Goal: Information Seeking & Learning: Check status

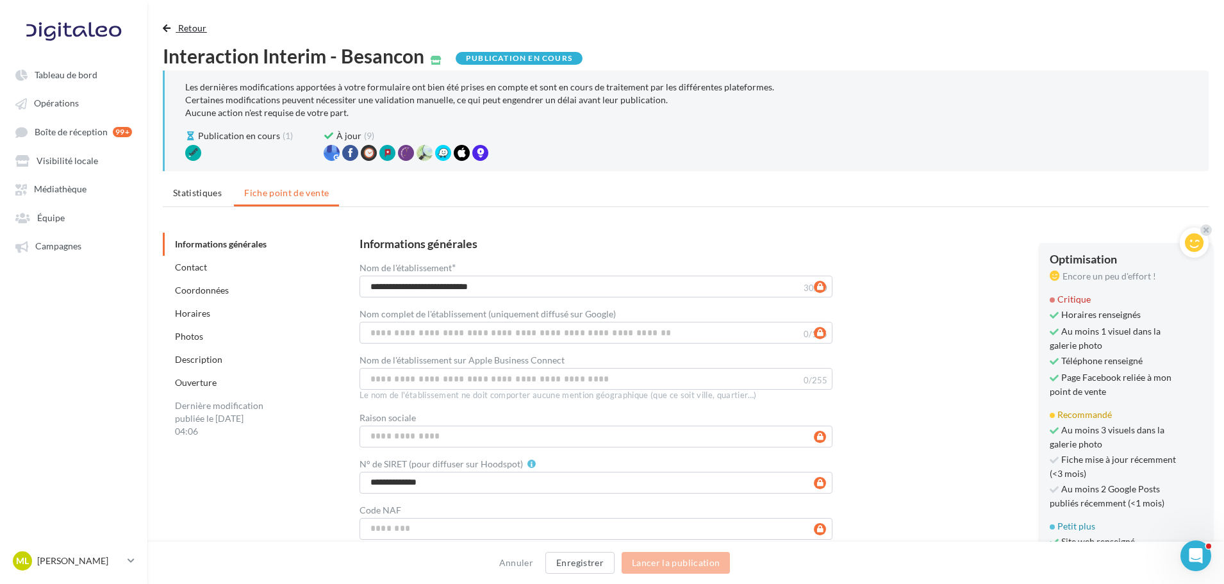
click at [192, 26] on span "Retour" at bounding box center [192, 27] width 29 height 11
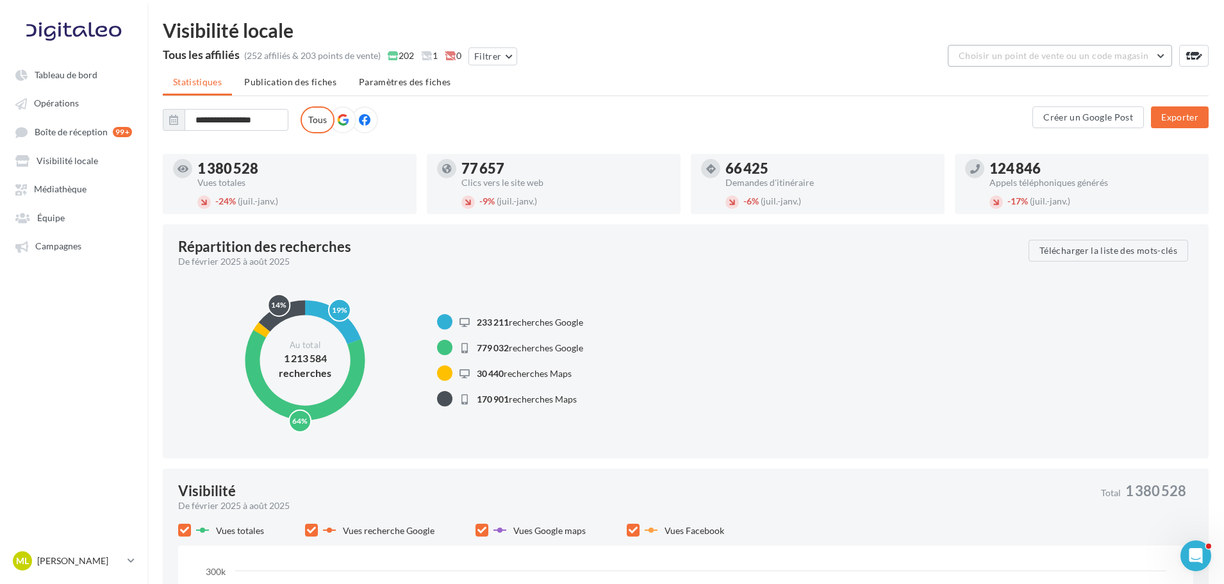
click at [1009, 61] on button "Choisir un point de vente ou un code magasin" at bounding box center [1060, 56] width 224 height 22
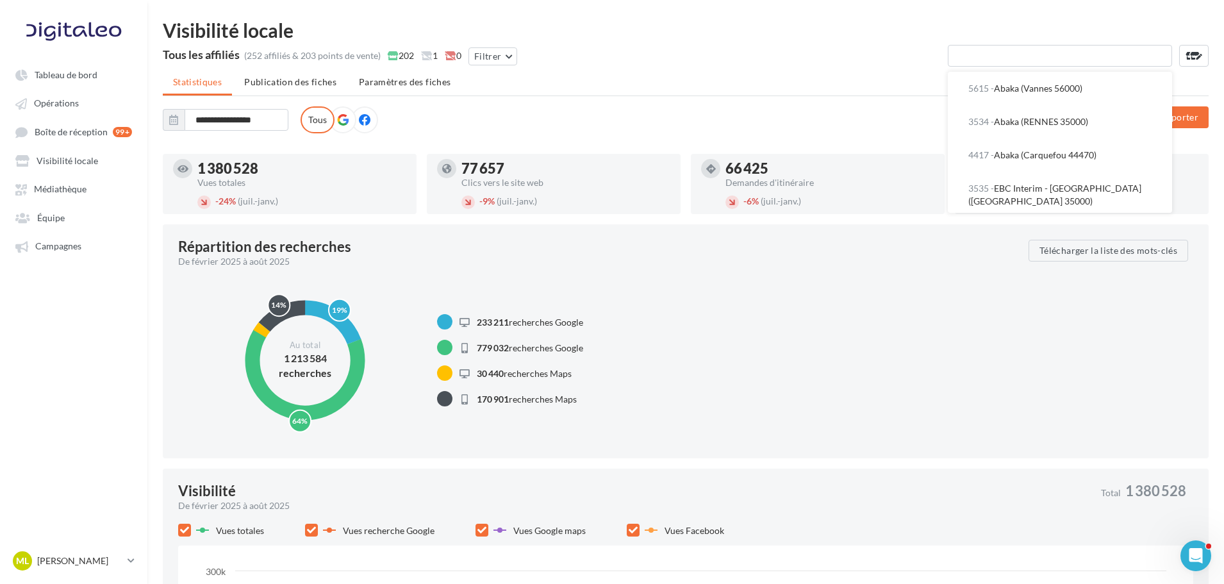
click at [993, 60] on input "text" at bounding box center [1060, 56] width 224 height 22
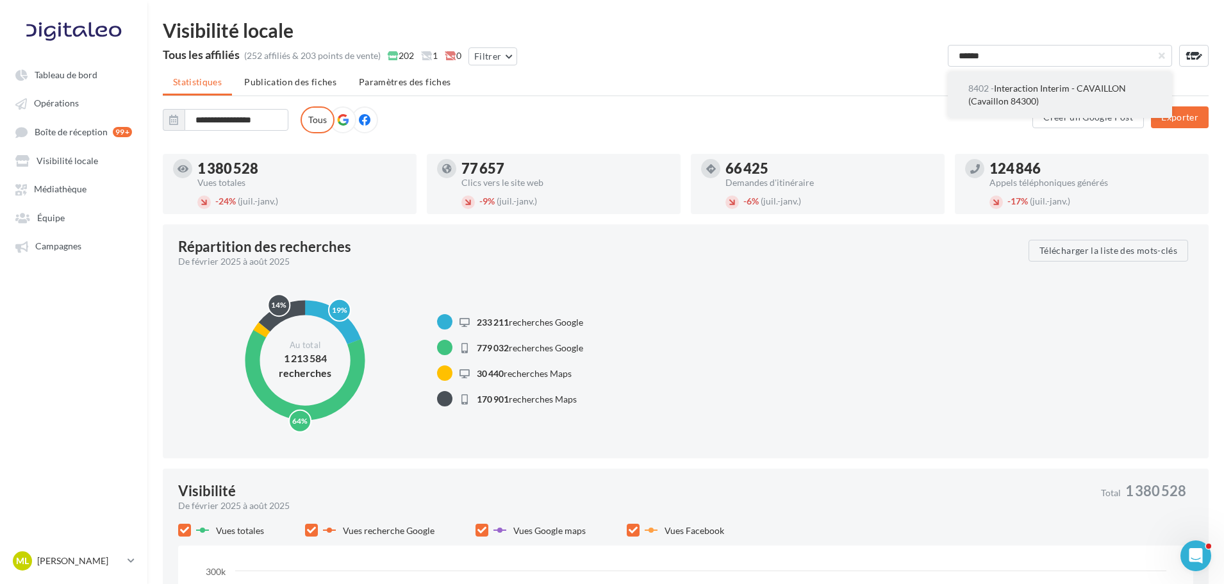
type input "******"
click at [951, 100] on button "8402 - Interaction Interim - CAVAILLON (Cavaillon 84300)" at bounding box center [1060, 95] width 224 height 46
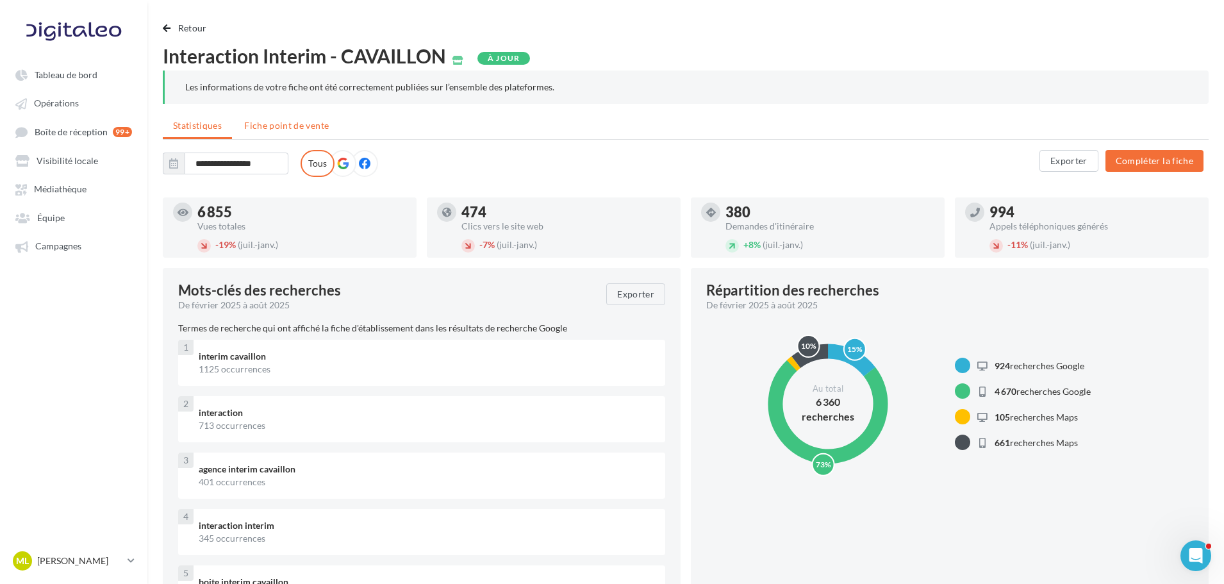
click at [293, 122] on span "Fiche point de vente" at bounding box center [286, 125] width 85 height 11
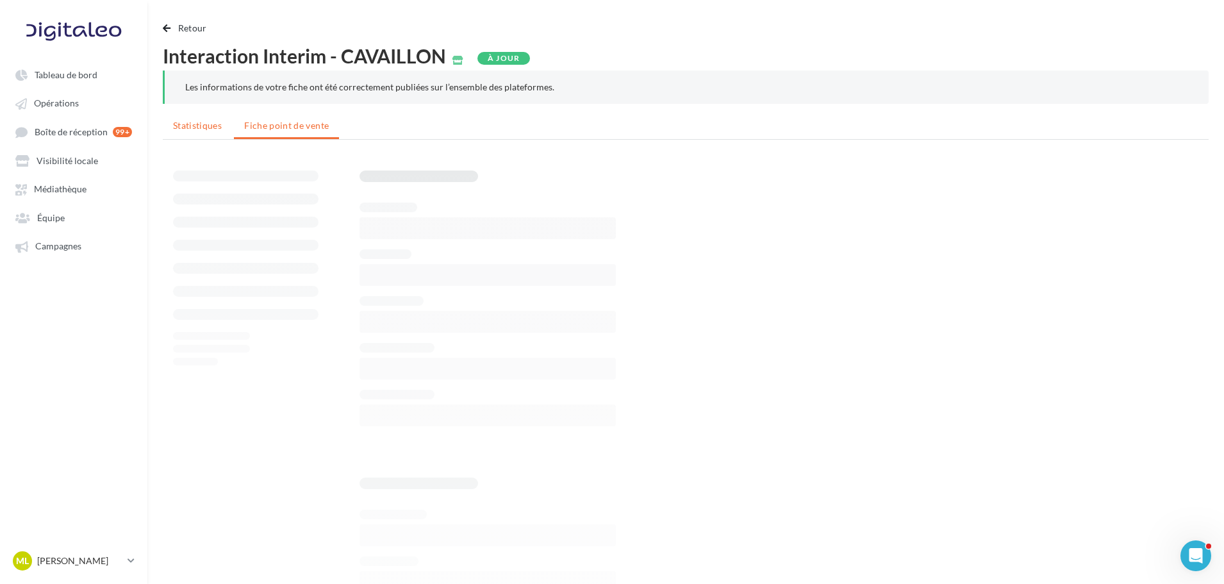
click at [198, 133] on li "Statistiques" at bounding box center [197, 125] width 69 height 23
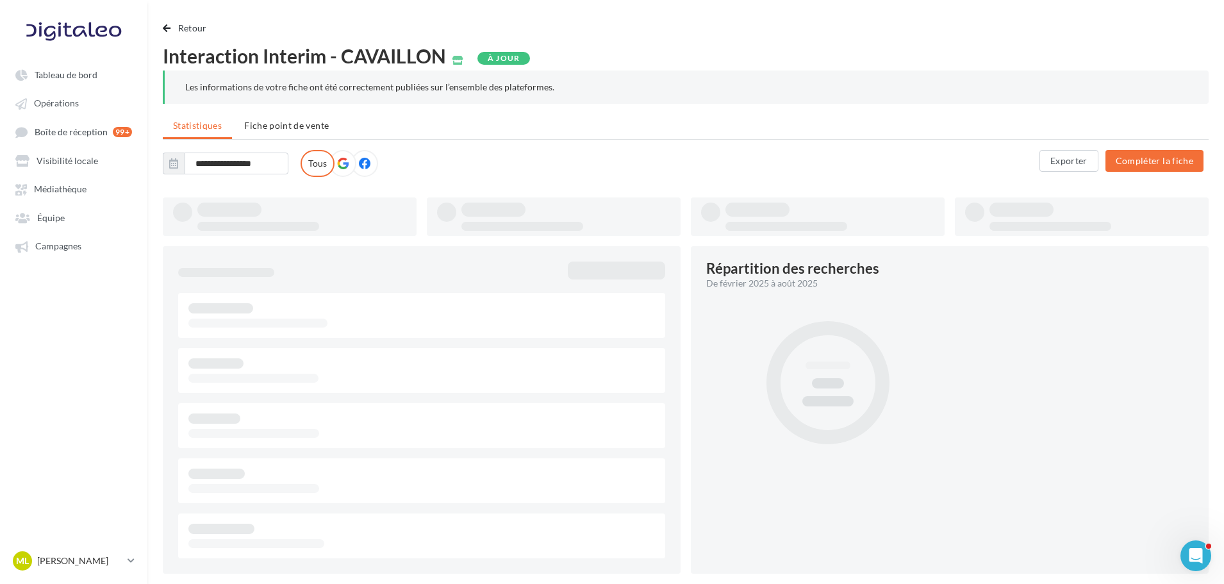
click at [208, 121] on ul "Statistiques Fiche point de vente" at bounding box center [686, 127] width 1046 height 26
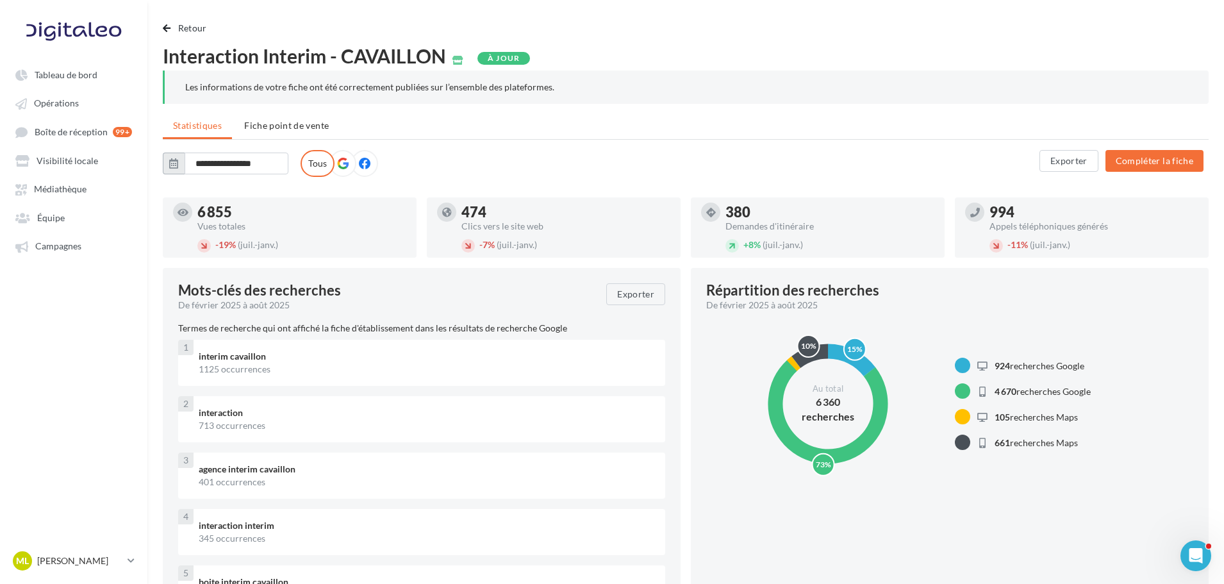
click at [177, 163] on icon "button" at bounding box center [173, 163] width 9 height 10
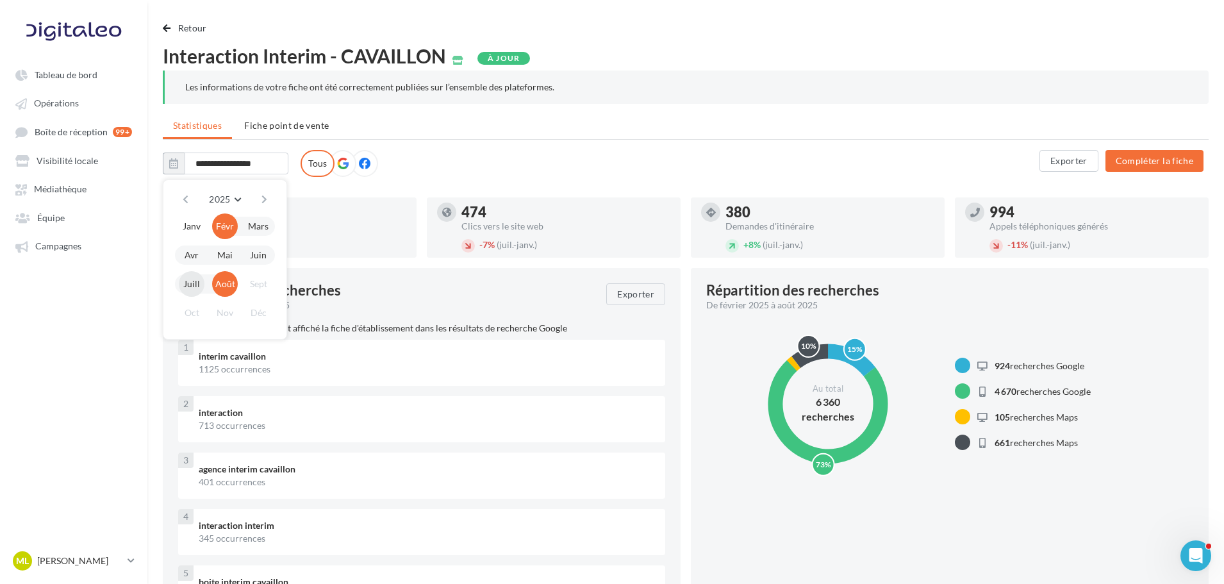
click at [199, 285] on button "Juill" at bounding box center [192, 284] width 26 height 26
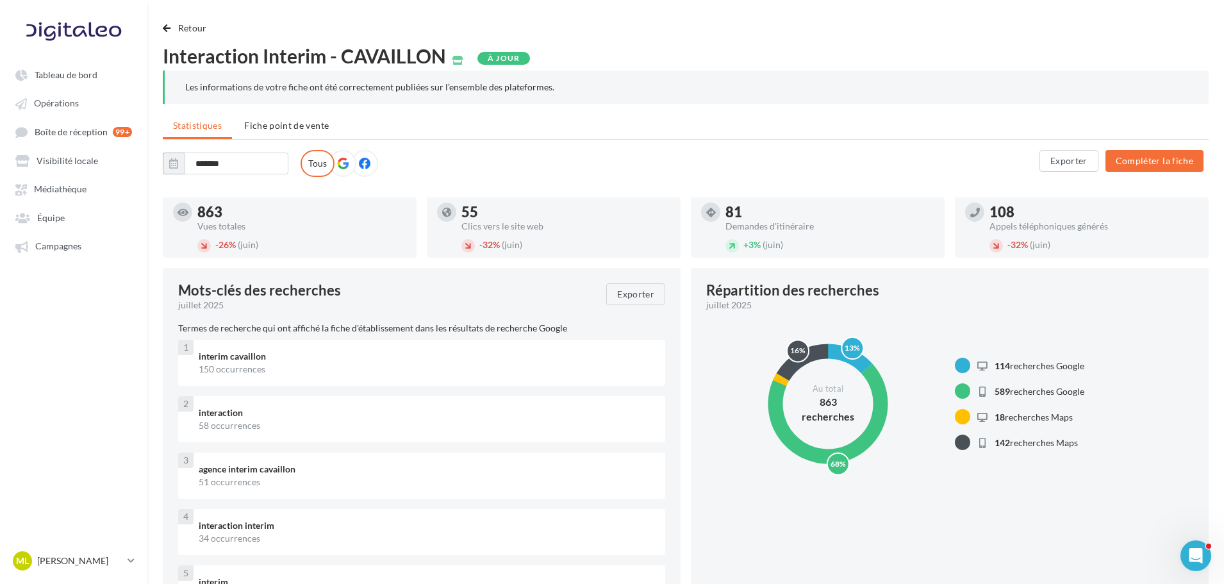
drag, startPoint x: 450, startPoint y: 202, endPoint x: 1073, endPoint y: 218, distance: 623.1
click at [1073, 218] on div "863 Vues totales - 26% (juin) 55 Clics vers le site web - 32% (juin) 81 Demande…" at bounding box center [691, 232] width 1056 height 70
click at [919, 213] on div "81" at bounding box center [829, 212] width 209 height 14
drag, startPoint x: 1050, startPoint y: 215, endPoint x: 770, endPoint y: 217, distance: 280.0
click at [770, 217] on div "863 Vues totales - 26% (juin) 55 Clics vers le site web - 32% (juin) 81 Demande…" at bounding box center [691, 232] width 1056 height 70
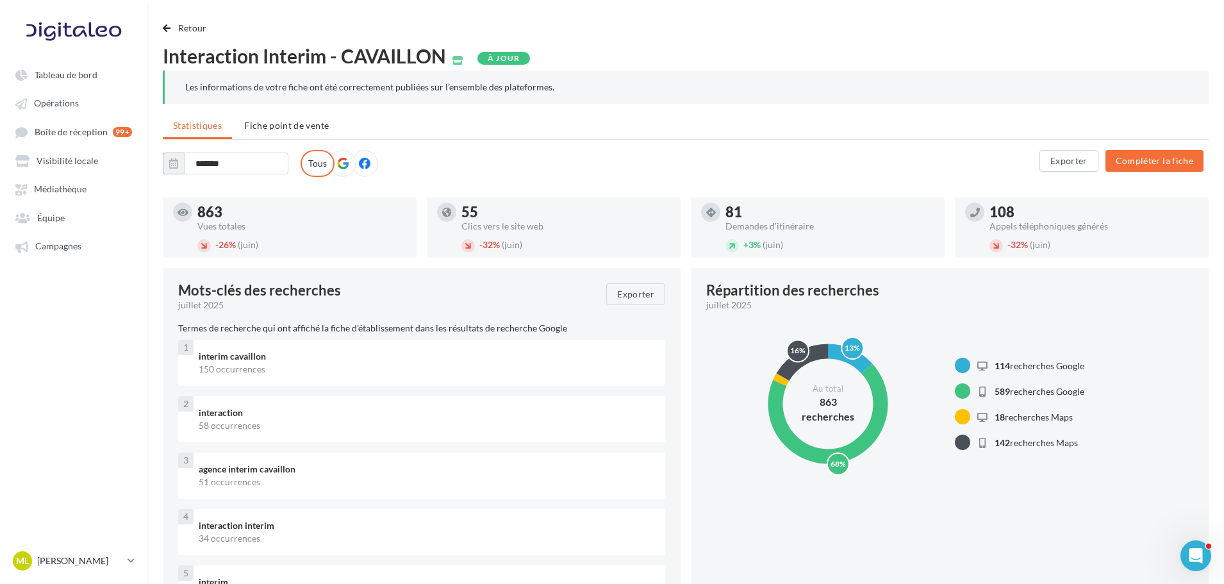
click at [684, 194] on div "Interaction Interim - CAVAILLON Abaka Abaka Abaka Interaction Interim - Celtic …" at bounding box center [686, 173] width 1046 height 47
click at [359, 59] on span "Interaction Interim - CAVAILLON" at bounding box center [304, 55] width 283 height 19
click at [360, 52] on span "Interaction Interim - CAVAILLON" at bounding box center [304, 55] width 283 height 19
click at [395, 63] on span "Interaction Interim - CAVAILLON" at bounding box center [304, 55] width 283 height 19
click at [216, 151] on div "Interaction Interim - CAVAILLON Abaka Abaka Abaka Interaction Interim - Celtic …" at bounding box center [601, 163] width 877 height 27
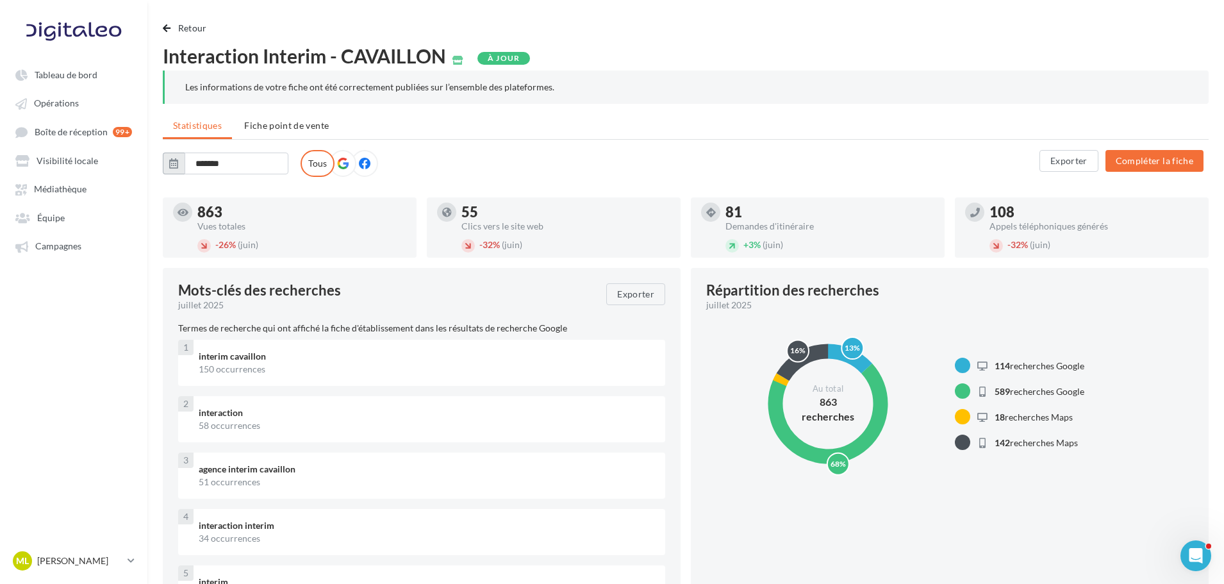
click at [181, 165] on button "button" at bounding box center [174, 164] width 22 height 22
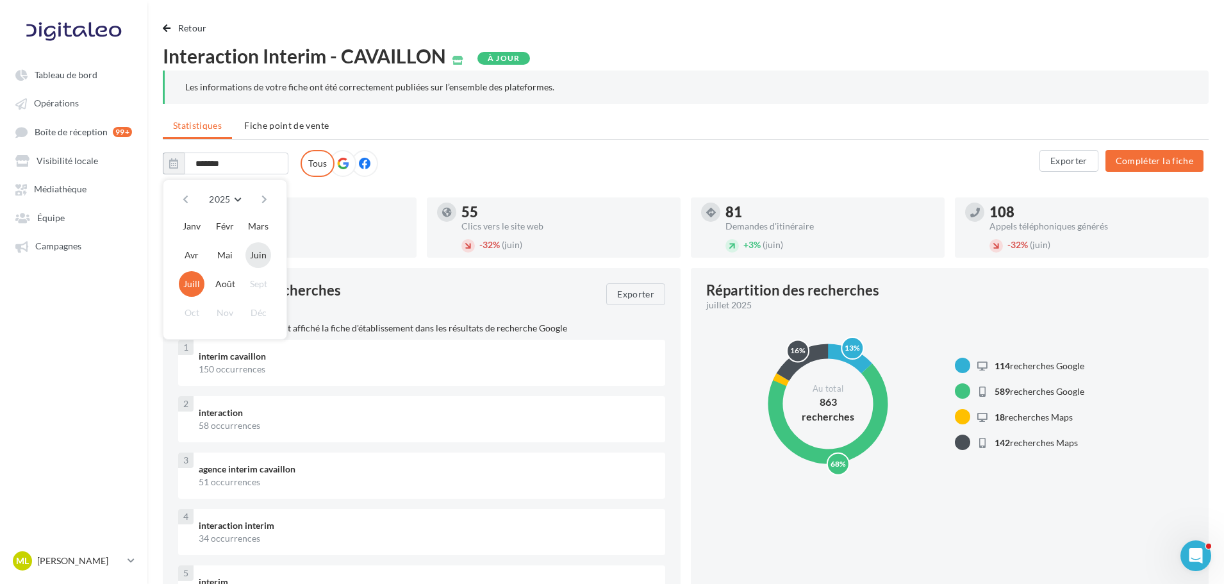
click at [250, 259] on button "Juin" at bounding box center [258, 255] width 26 height 26
type input "*******"
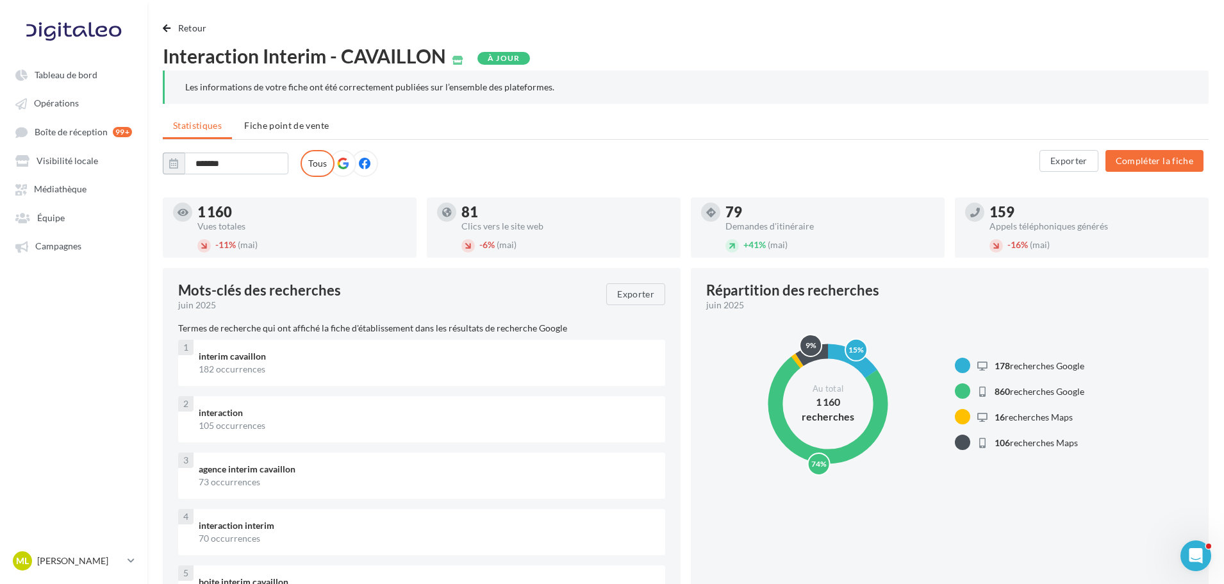
click at [968, 156] on div "Interaction Interim - CAVAILLON Abaka Abaka Abaka Interaction Interim - Celtic …" at bounding box center [601, 163] width 877 height 27
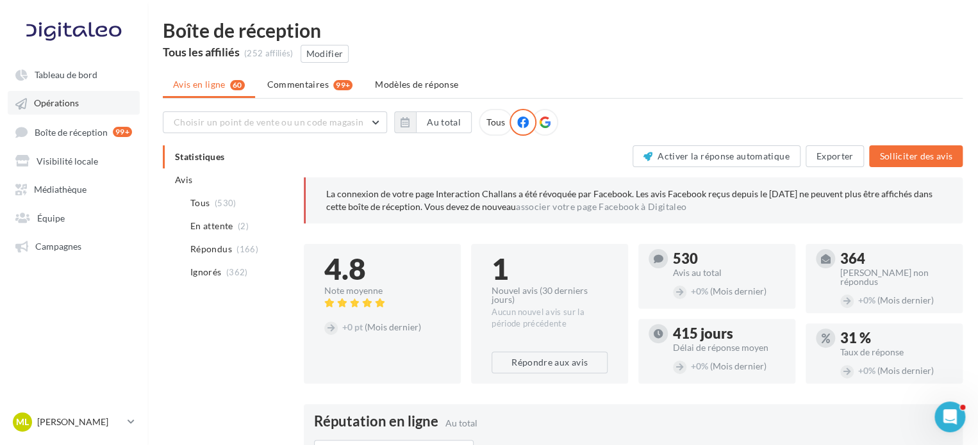
click at [74, 112] on link "Opérations" at bounding box center [74, 102] width 132 height 23
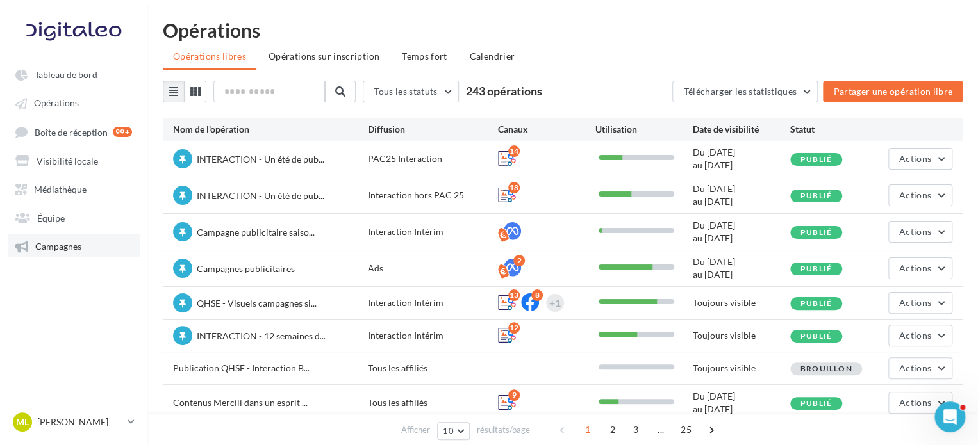
click at [75, 244] on span "Campagnes" at bounding box center [58, 246] width 46 height 11
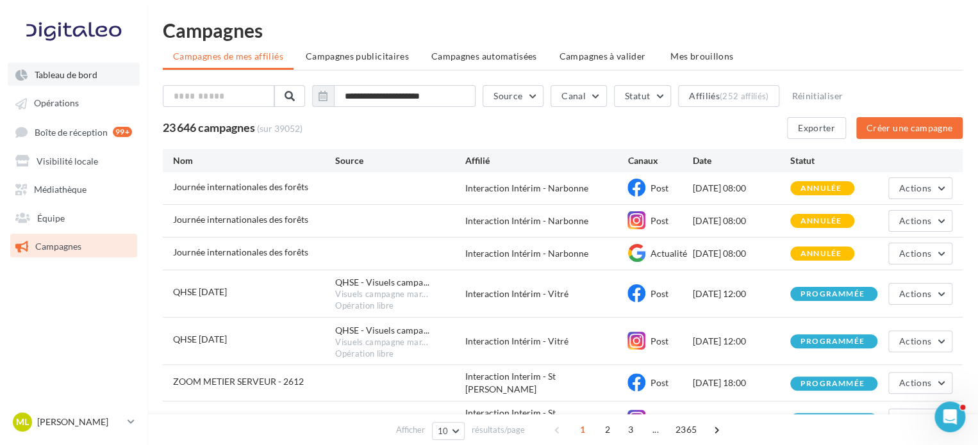
click at [85, 83] on link "Tableau de bord" at bounding box center [74, 74] width 132 height 23
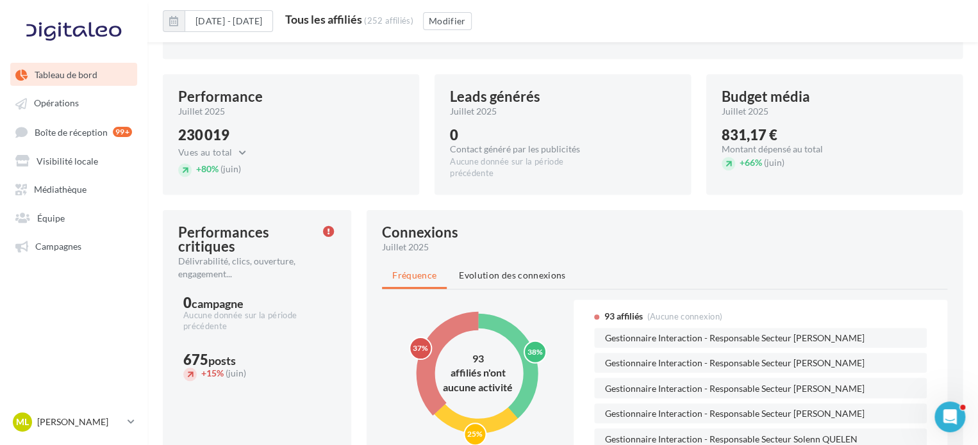
scroll to position [267, 0]
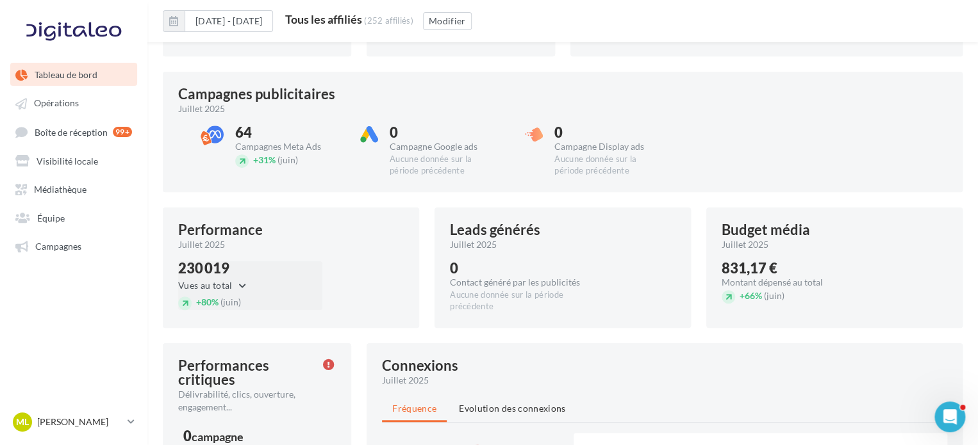
click at [245, 281] on button "Vues au total" at bounding box center [215, 285] width 75 height 15
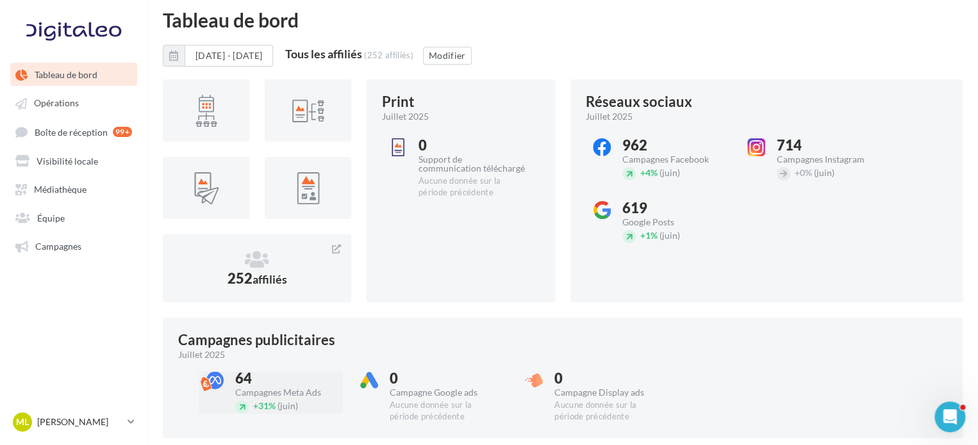
scroll to position [74, 0]
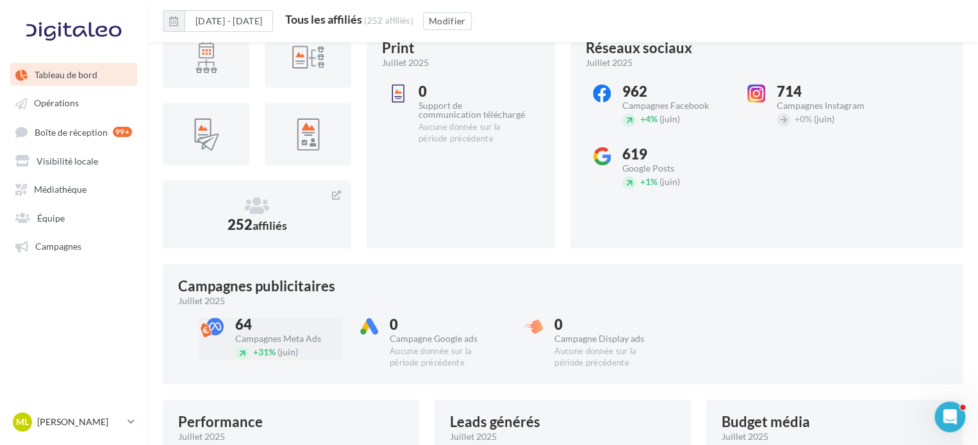
click at [246, 324] on div "64" at bounding box center [288, 325] width 107 height 14
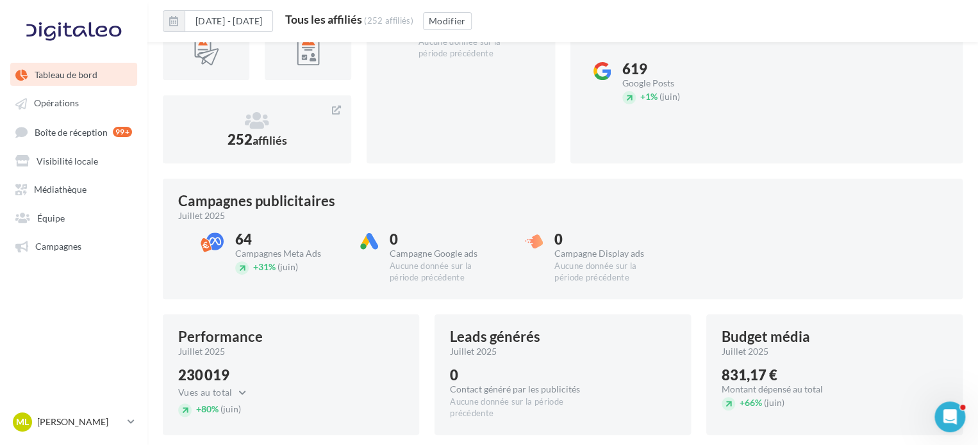
scroll to position [267, 0]
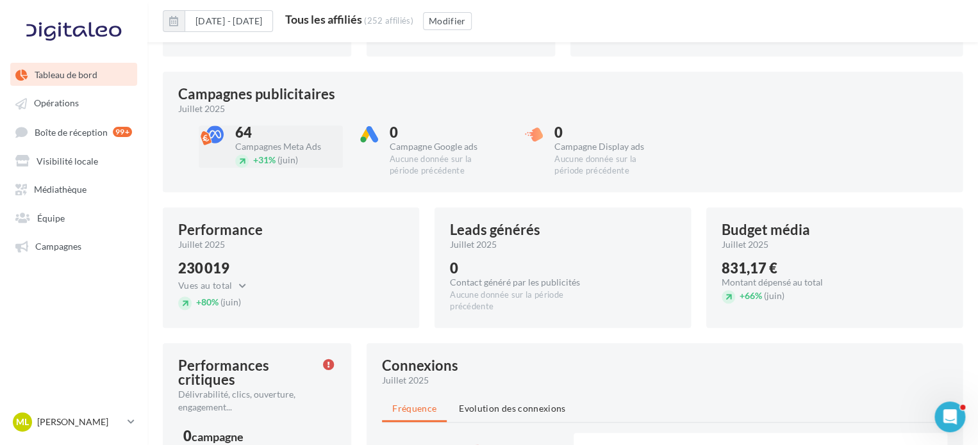
click at [270, 143] on div "Campagnes Meta Ads" at bounding box center [288, 146] width 107 height 9
click at [262, 126] on div "64" at bounding box center [288, 133] width 107 height 14
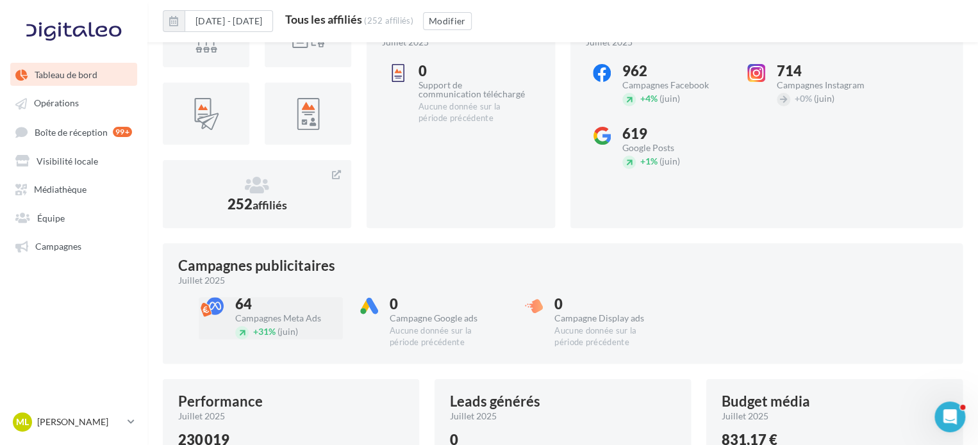
scroll to position [0, 0]
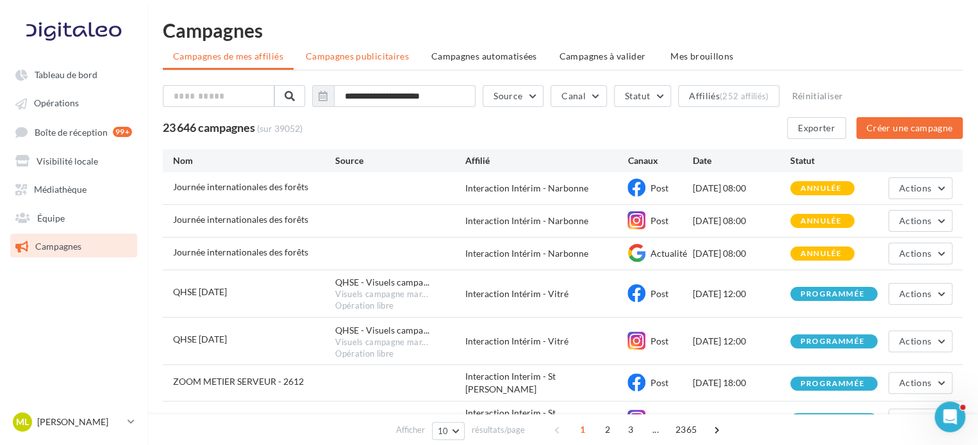
click at [369, 68] on ul "Campagnes de mes affiliés Campagnes publicitaires Campagnes automatisées Campag…" at bounding box center [563, 58] width 800 height 26
click at [372, 59] on span "Campagnes publicitaires" at bounding box center [357, 56] width 103 height 11
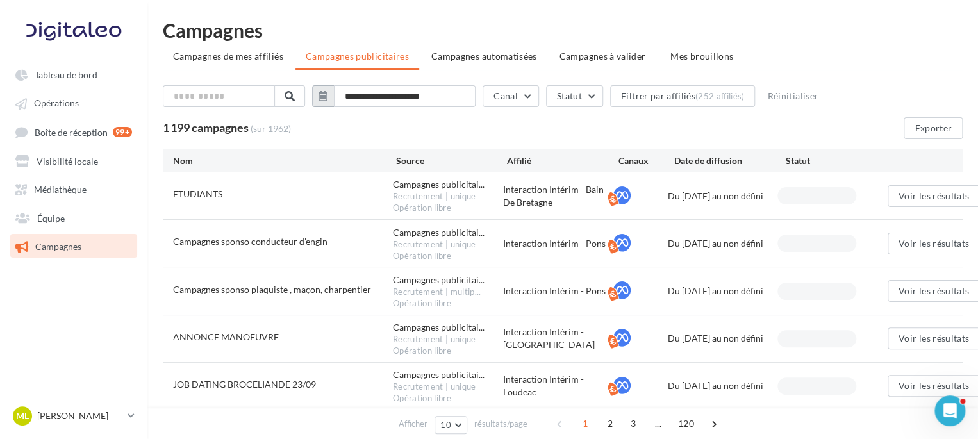
click at [334, 97] on button "button" at bounding box center [323, 96] width 22 height 22
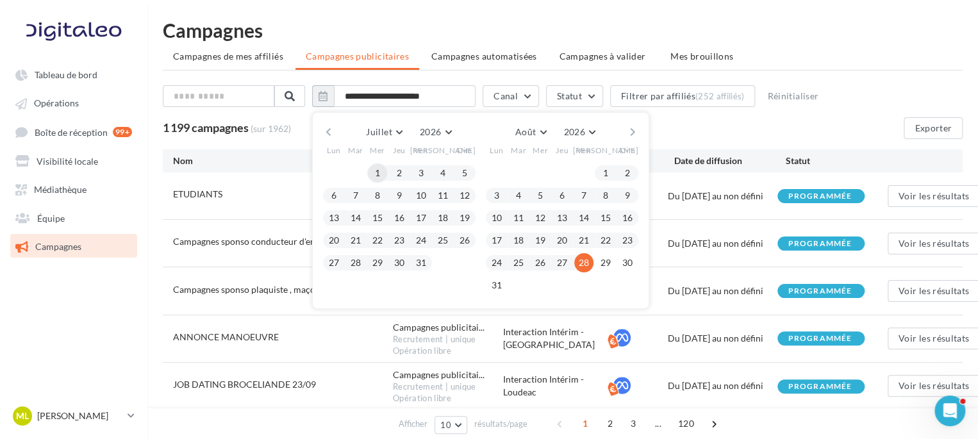
click at [382, 170] on button "1" at bounding box center [377, 172] width 19 height 19
click at [431, 260] on button "31" at bounding box center [420, 262] width 19 height 19
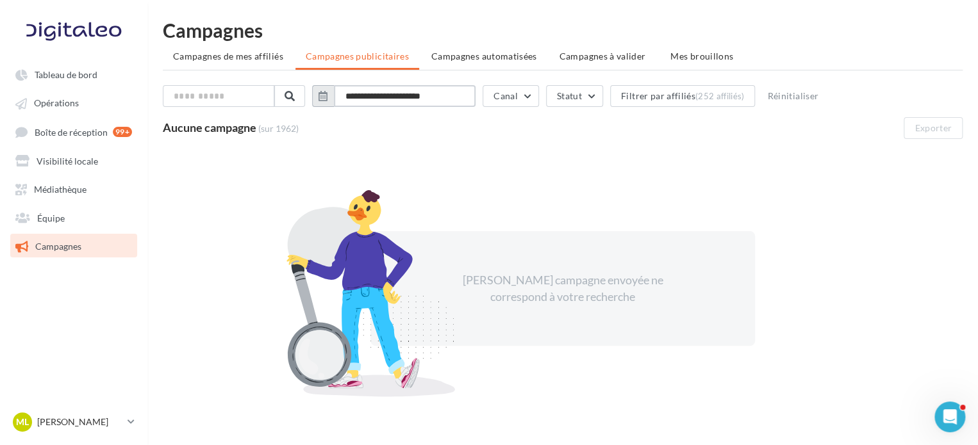
click at [405, 97] on input "**********" at bounding box center [405, 96] width 142 height 22
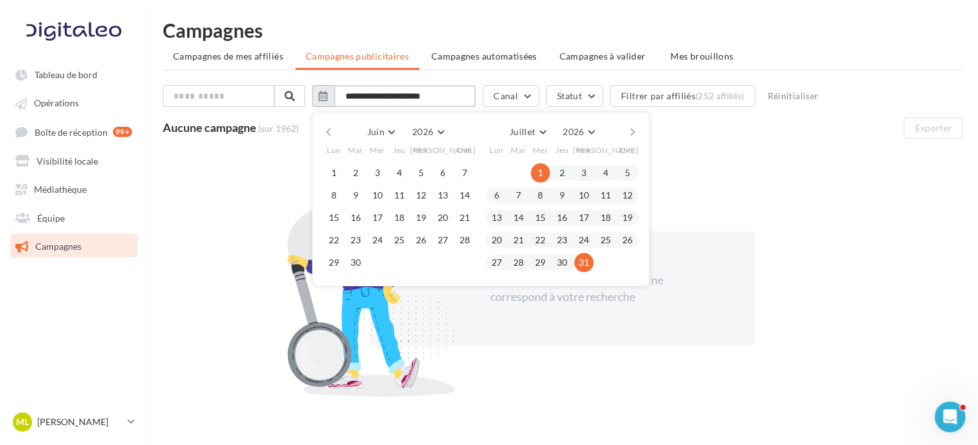
click at [402, 94] on input "**********" at bounding box center [405, 96] width 142 height 22
type input "**********"
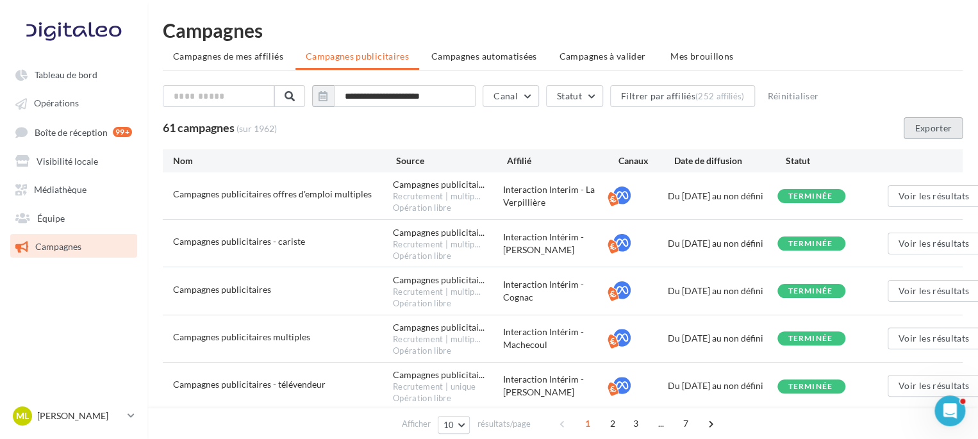
click at [946, 132] on button "Exporter" at bounding box center [933, 128] width 59 height 22
click at [83, 162] on span "Visibilité locale" at bounding box center [68, 160] width 62 height 11
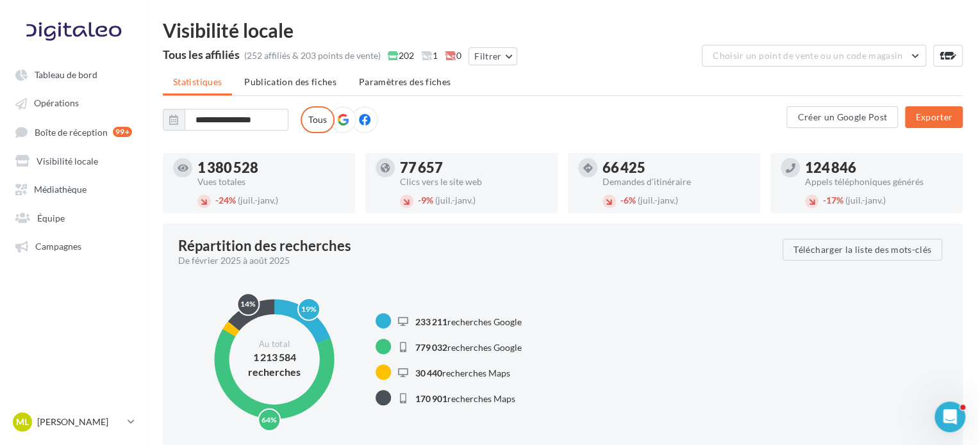
click at [342, 120] on icon at bounding box center [343, 120] width 12 height 12
click at [367, 120] on icon at bounding box center [365, 120] width 12 height 12
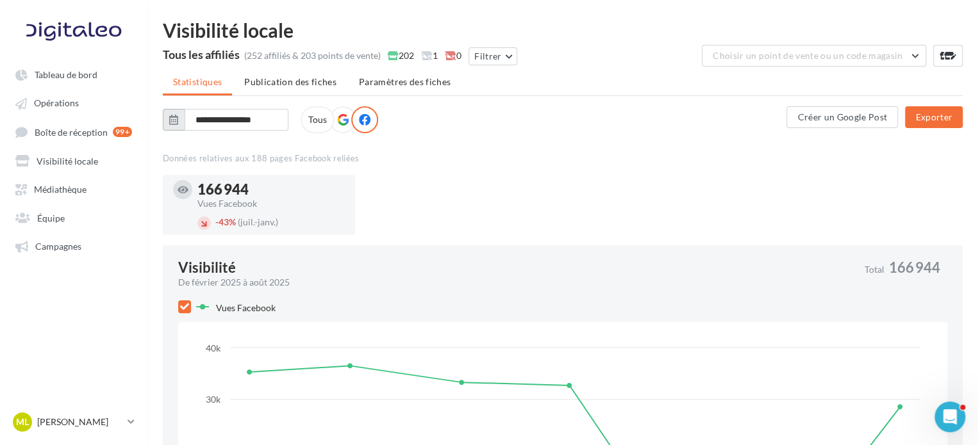
click at [174, 118] on icon "button" at bounding box center [173, 120] width 9 height 10
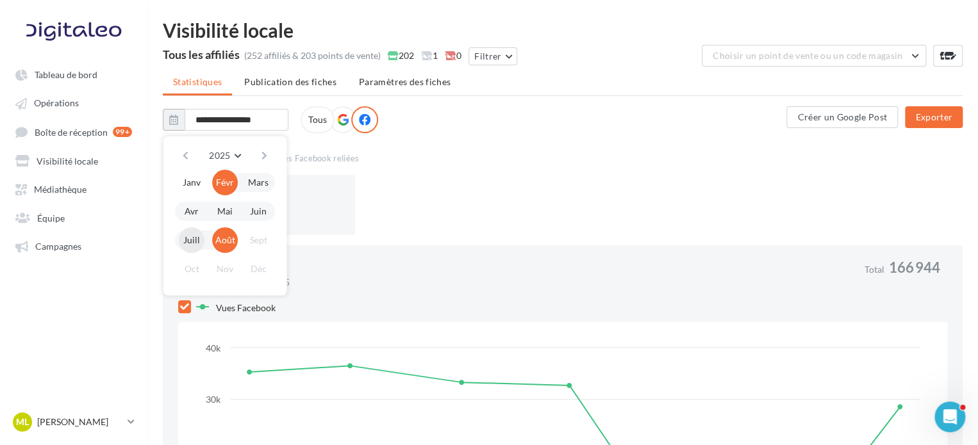
click at [191, 240] on button "Juill" at bounding box center [192, 240] width 26 height 26
click at [192, 240] on button "Juill" at bounding box center [192, 240] width 26 height 26
type input "*******"
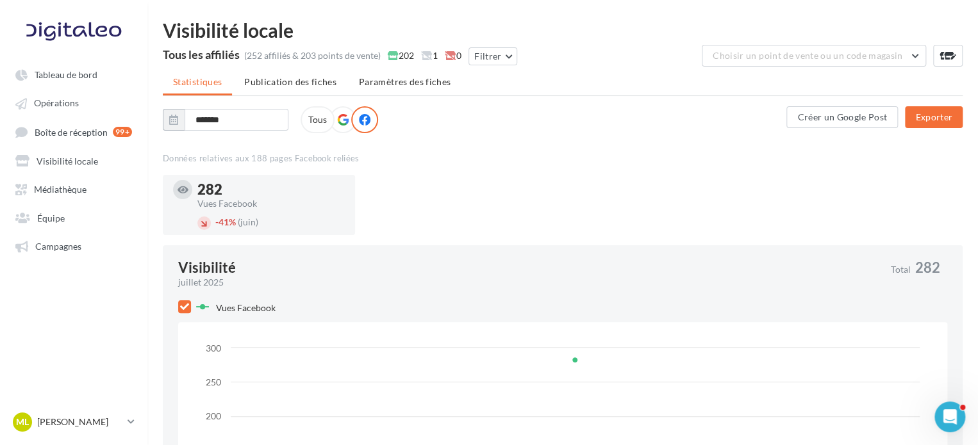
click at [636, 211] on div "282 Vues Facebook - 41% (juin)" at bounding box center [568, 210] width 810 height 70
click at [337, 125] on span at bounding box center [343, 120] width 12 height 13
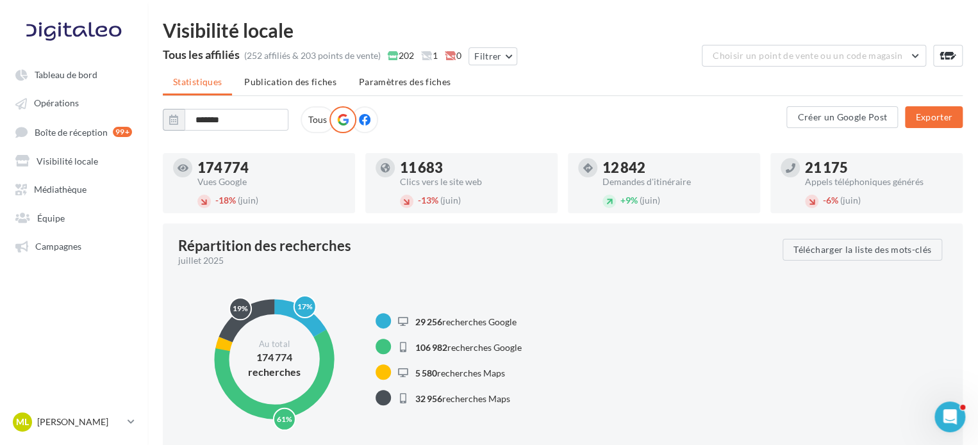
click at [317, 113] on label "Tous" at bounding box center [318, 119] width 34 height 27
click at [337, 126] on span at bounding box center [343, 120] width 12 height 13
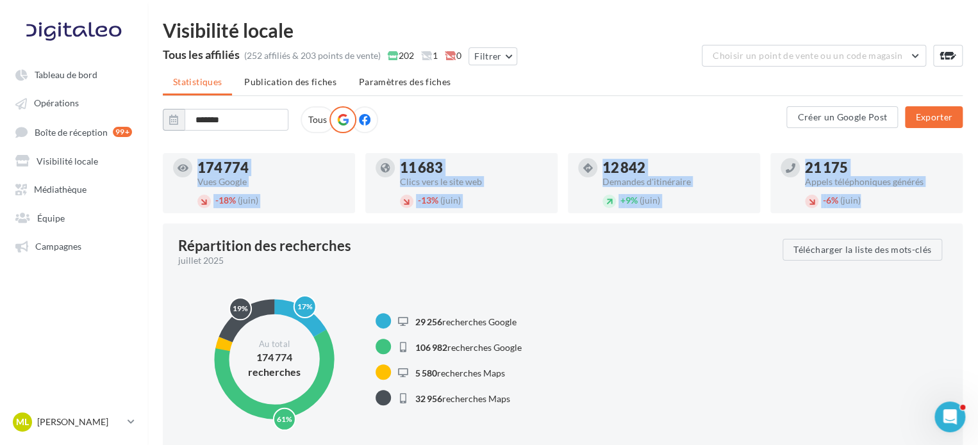
drag, startPoint x: 195, startPoint y: 163, endPoint x: 906, endPoint y: 196, distance: 712.0
click at [906, 196] on div "174 774 Vues Google - 18% (juin) 11 683 Clics vers le site web - 13% (juin) 12 …" at bounding box center [568, 188] width 810 height 70
copy div "174 774 Vues Google - 18% (juin) 11 683 Clics vers le site web - 13% (juin) 12 …"
click at [70, 101] on span "Opérations" at bounding box center [56, 103] width 45 height 11
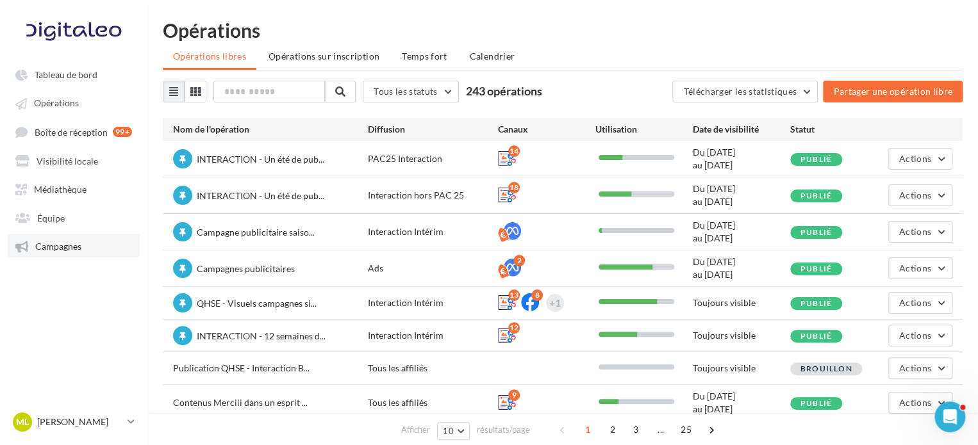
click at [44, 243] on span "Campagnes" at bounding box center [58, 246] width 46 height 11
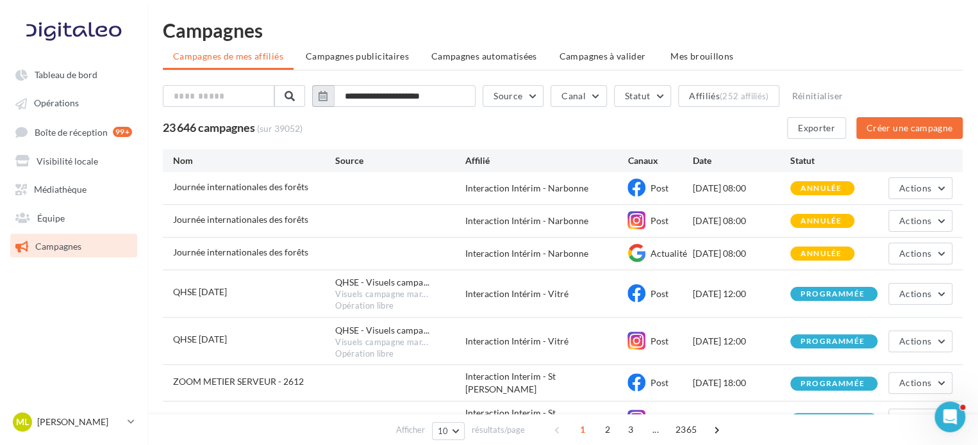
click at [334, 89] on button "button" at bounding box center [323, 96] width 22 height 22
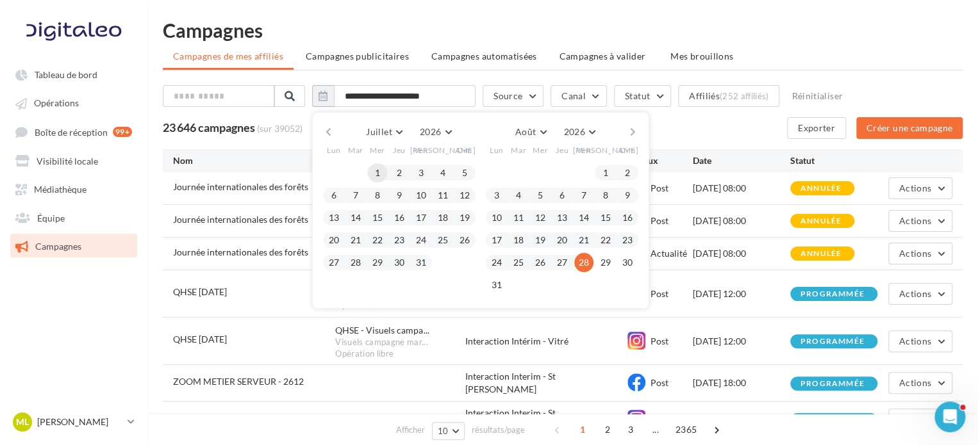
click at [387, 168] on button "1" at bounding box center [377, 172] width 19 height 19
click at [438, 138] on button "2026" at bounding box center [436, 132] width 42 height 18
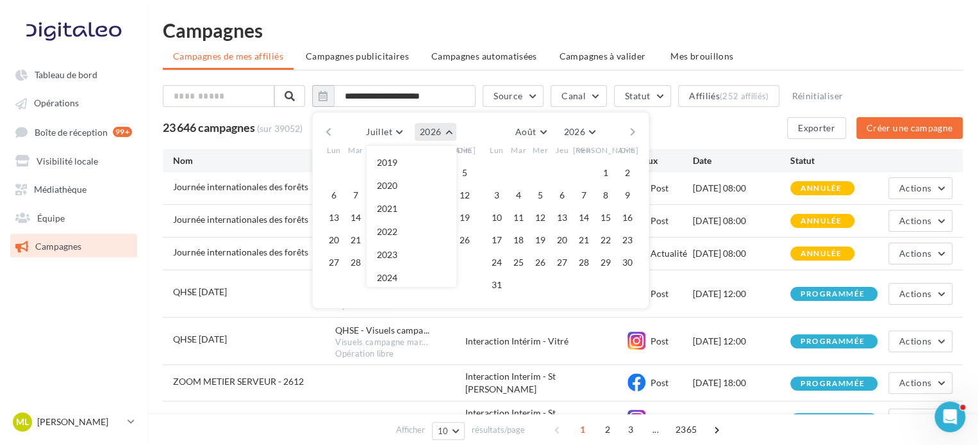
scroll to position [138, 0]
click at [433, 158] on button "2025" at bounding box center [412, 162] width 90 height 23
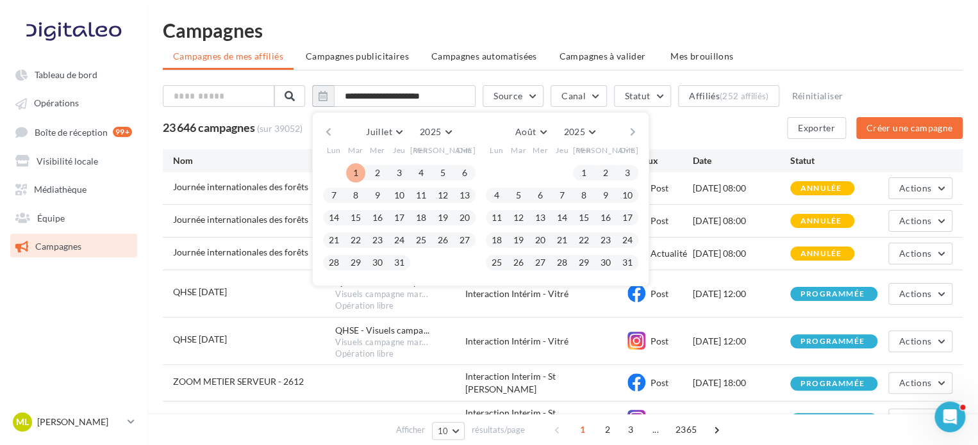
click at [361, 171] on button "1" at bounding box center [355, 172] width 19 height 19
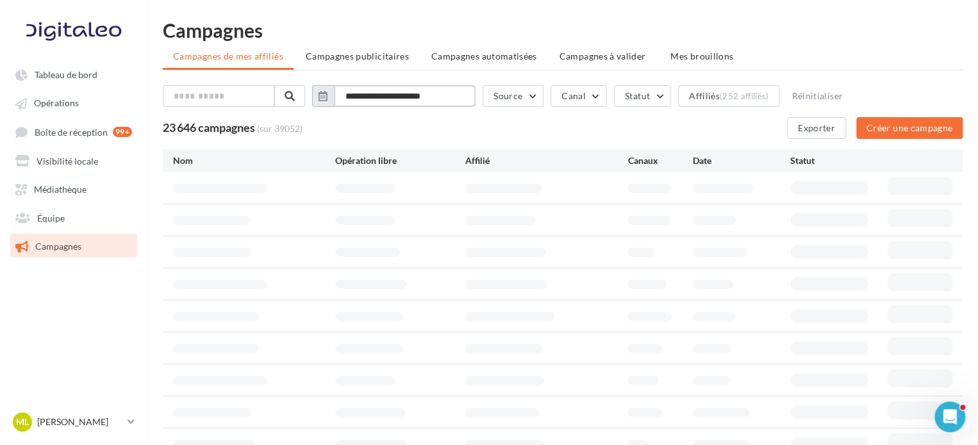
click at [369, 100] on input "**********" at bounding box center [405, 96] width 142 height 22
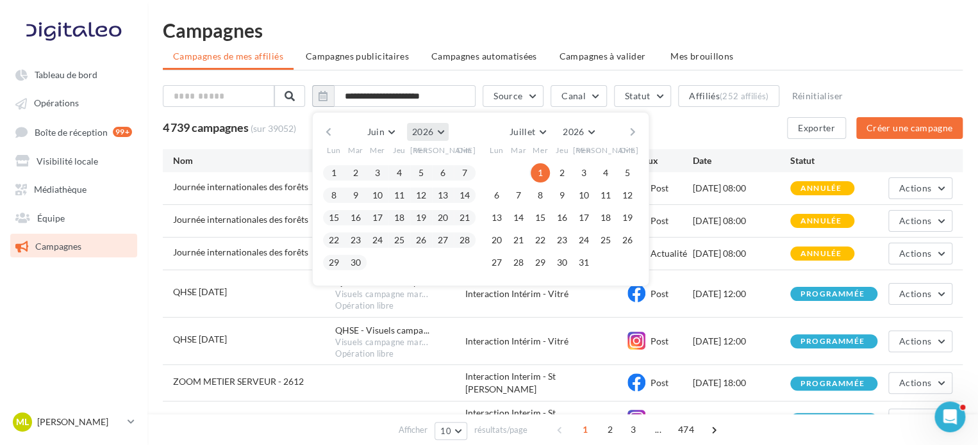
click at [441, 126] on button "2026" at bounding box center [428, 132] width 42 height 18
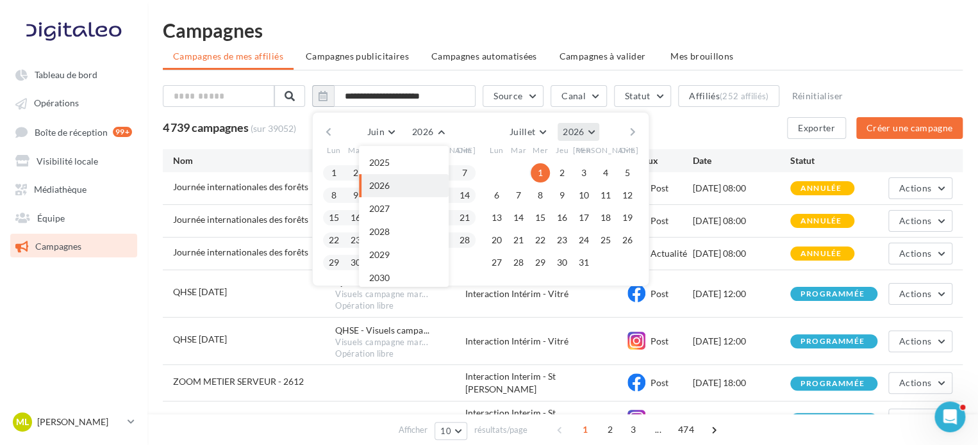
click at [596, 127] on button "2026" at bounding box center [579, 132] width 42 height 18
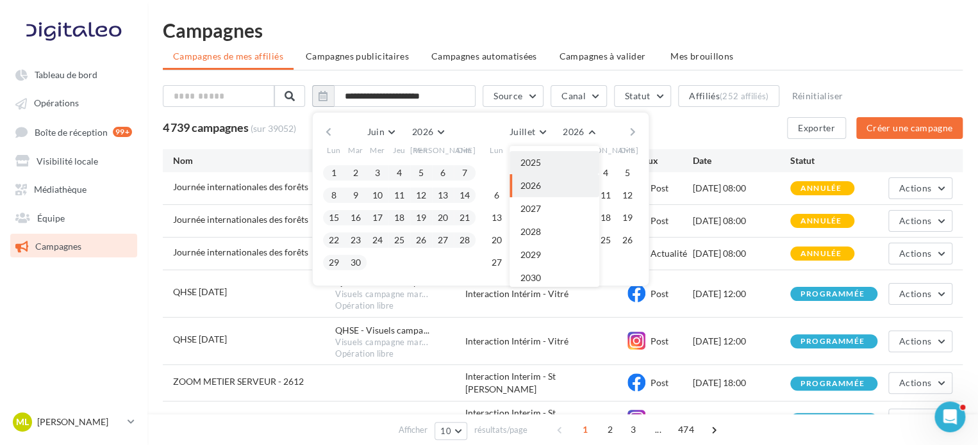
click at [549, 164] on button "2025" at bounding box center [554, 162] width 90 height 23
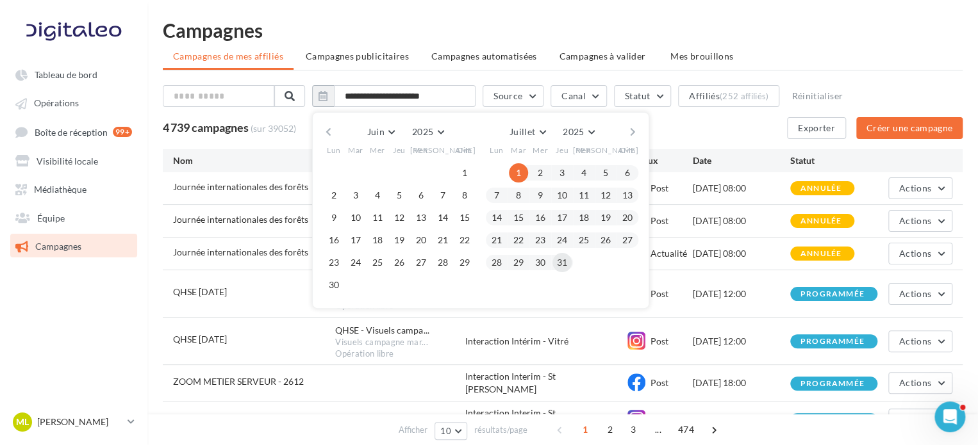
click at [568, 258] on button "31" at bounding box center [561, 262] width 19 height 19
click at [528, 171] on button "1" at bounding box center [518, 172] width 19 height 19
type input "**********"
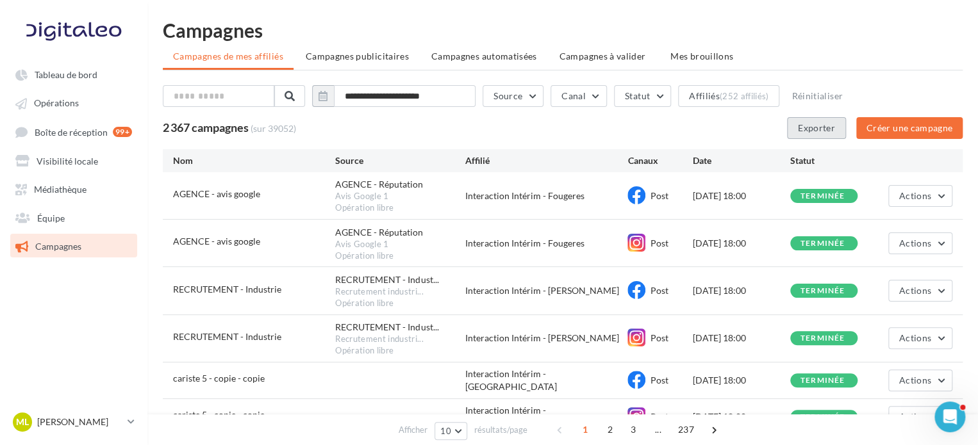
click at [820, 127] on button "Exporter" at bounding box center [816, 128] width 59 height 22
click at [53, 74] on span "Tableau de bord" at bounding box center [66, 74] width 63 height 11
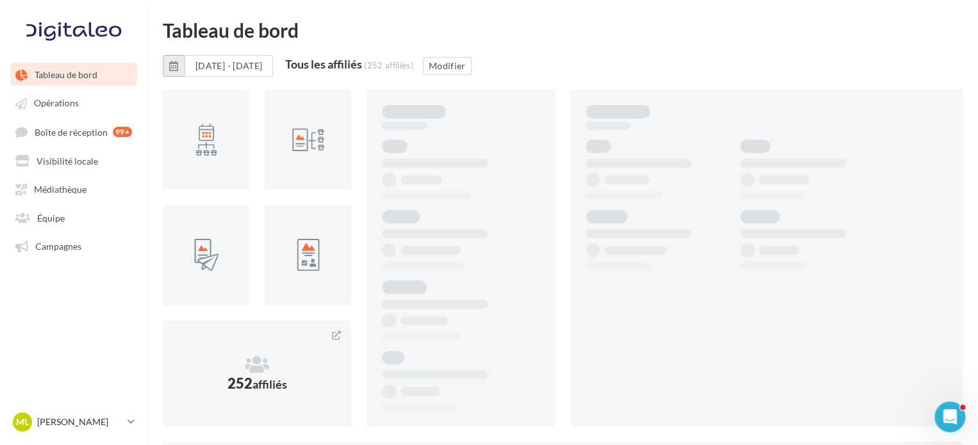
click at [176, 63] on icon "button" at bounding box center [173, 66] width 9 height 10
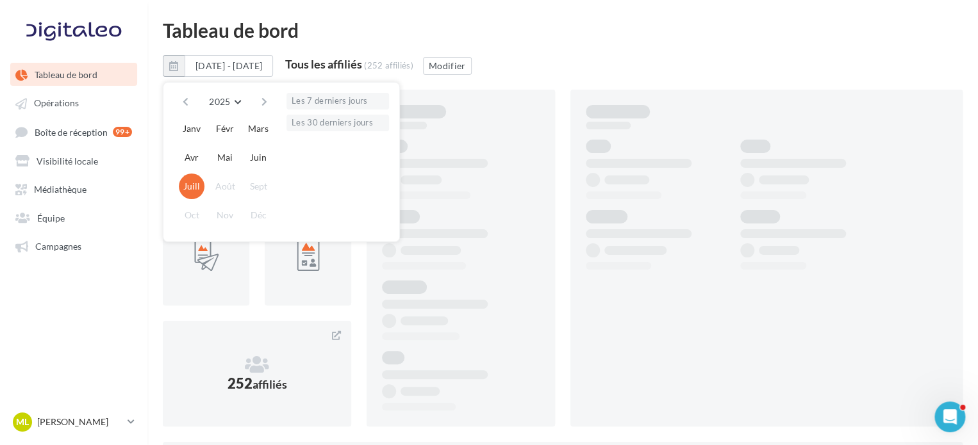
click at [192, 192] on button "Juill" at bounding box center [192, 187] width 26 height 26
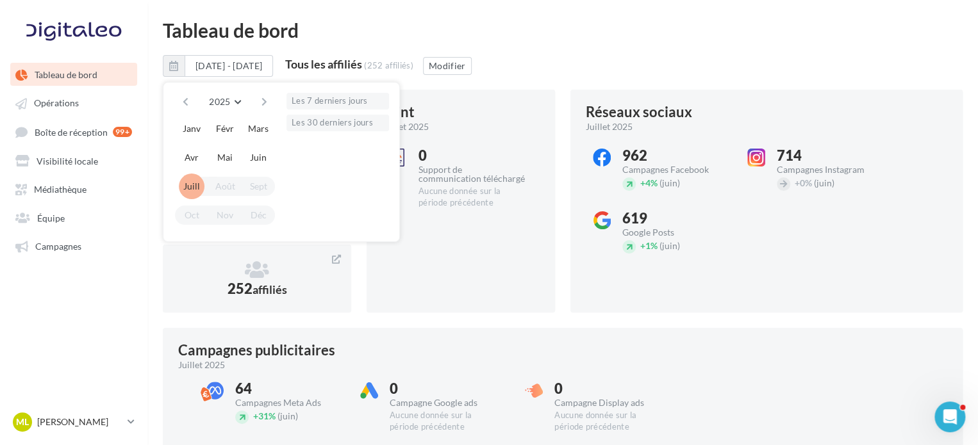
click at [656, 76] on div "01/07/2025 - 31/07/2025 2025 2018 2019 2020 2021 2022 2023 2024 2025 2026 2027 …" at bounding box center [563, 71] width 800 height 32
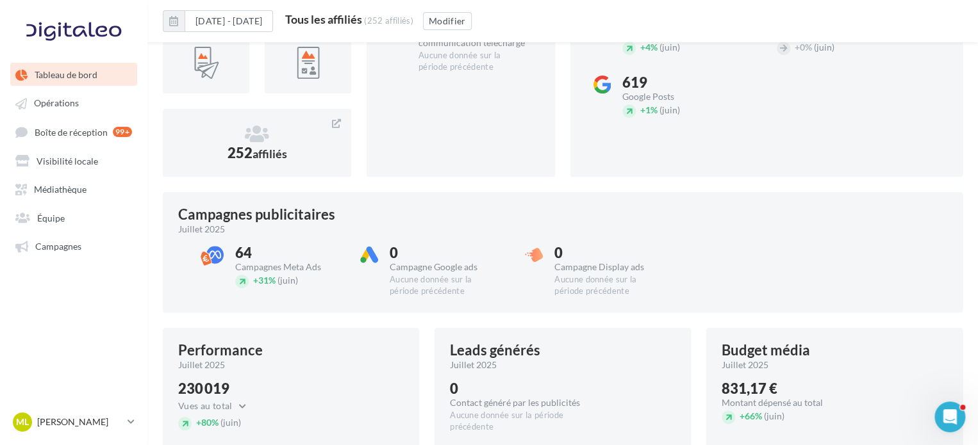
scroll to position [320, 0]
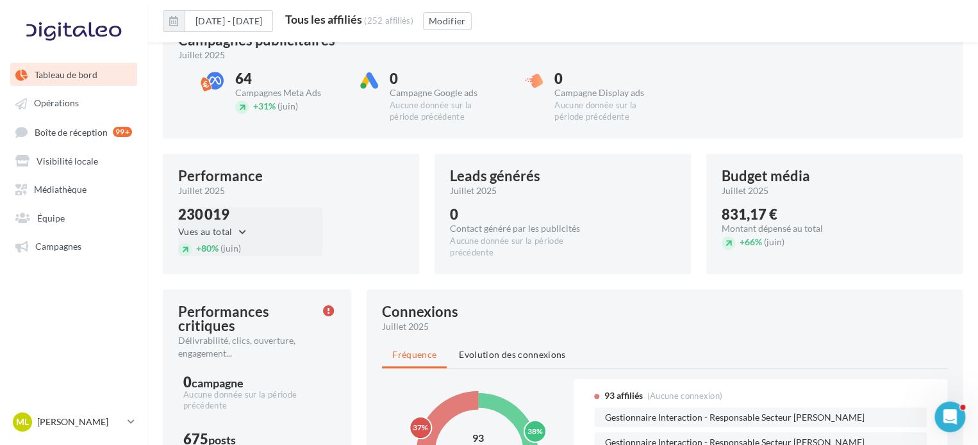
click at [238, 230] on button "Vues au total" at bounding box center [215, 231] width 75 height 15
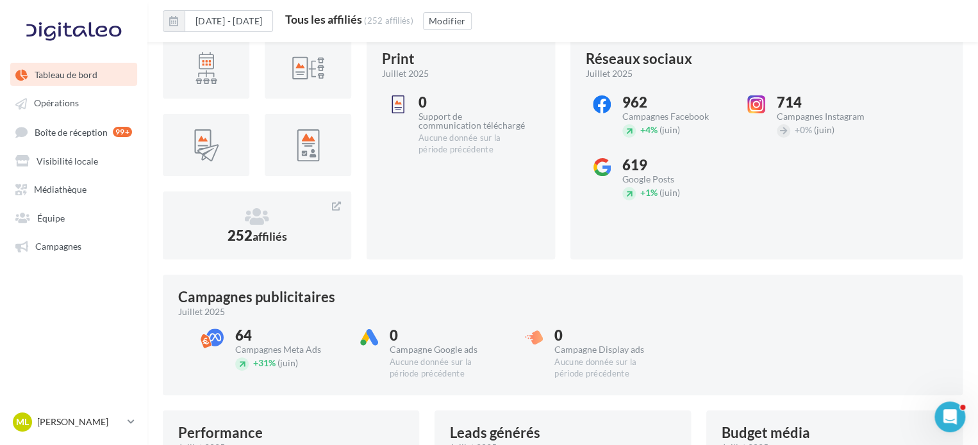
scroll to position [0, 0]
